Goal: Transaction & Acquisition: Purchase product/service

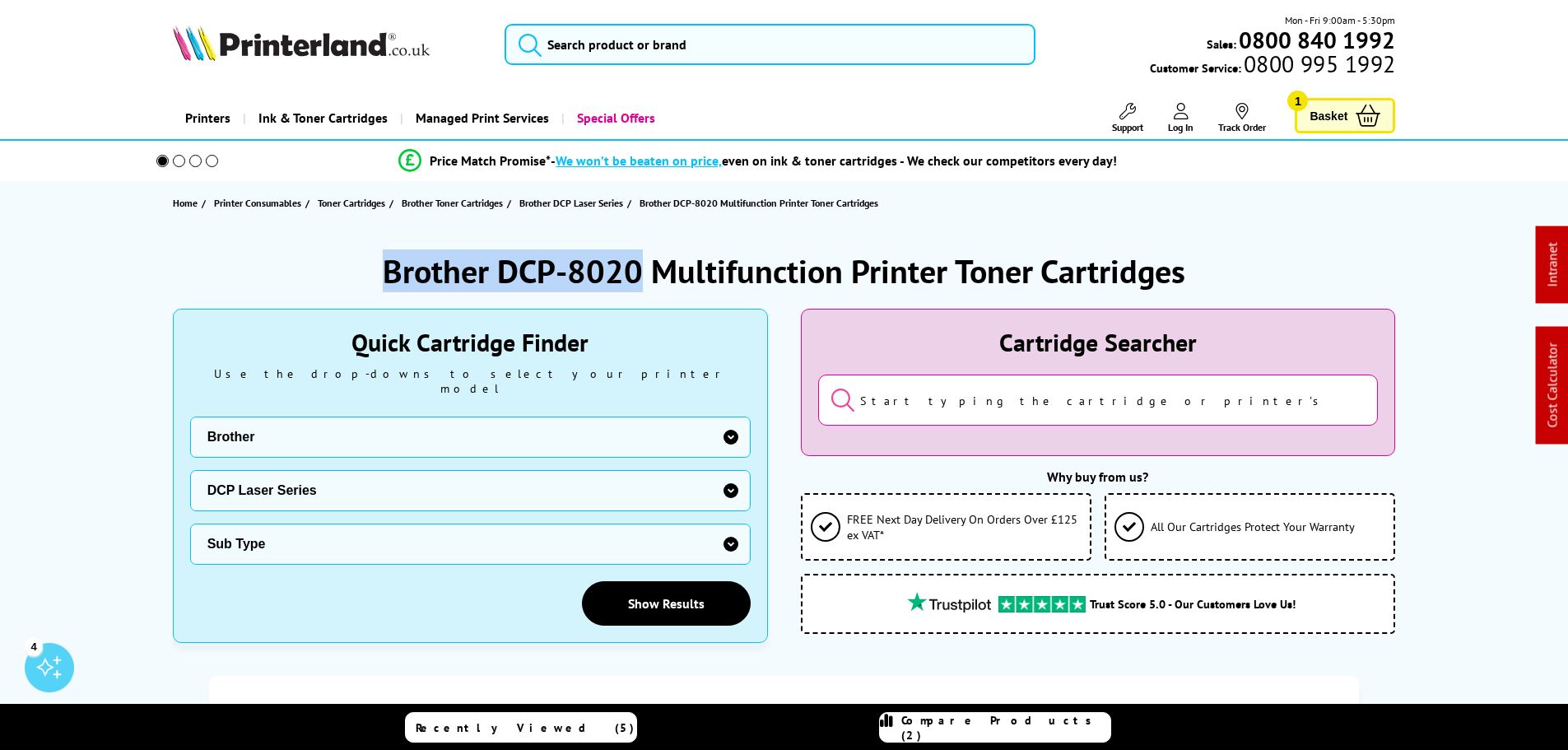
drag, startPoint x: 642, startPoint y: 265, endPoint x: 388, endPoint y: 272, distance: 254.1
click at [388, 272] on h1 "Brother DCP-8020 Multifunction Printer Toner Cartridges" at bounding box center [784, 271] width 802 height 43
copy h1 "Brother DCP-8020"
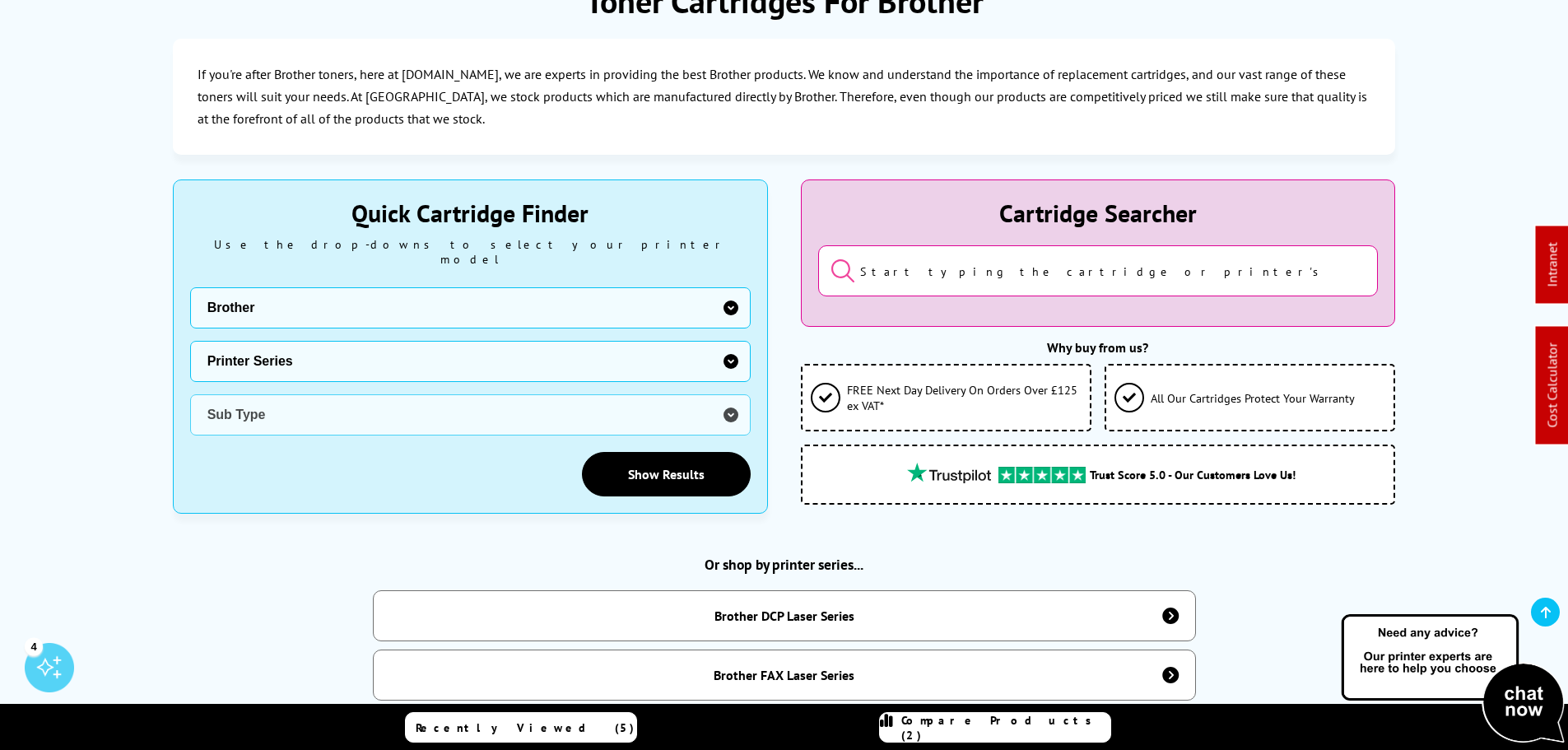
scroll to position [411, 0]
